Goal: Task Accomplishment & Management: Manage account settings

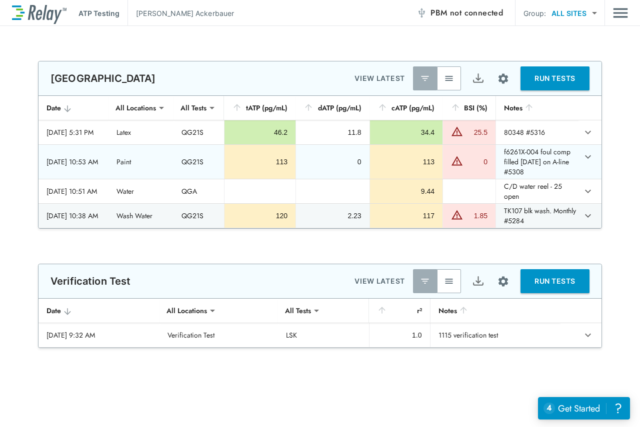
type input "**********"
type input "***"
click at [451, 81] on button "button" at bounding box center [449, 78] width 24 height 24
